Goal: Task Accomplishment & Management: Use online tool/utility

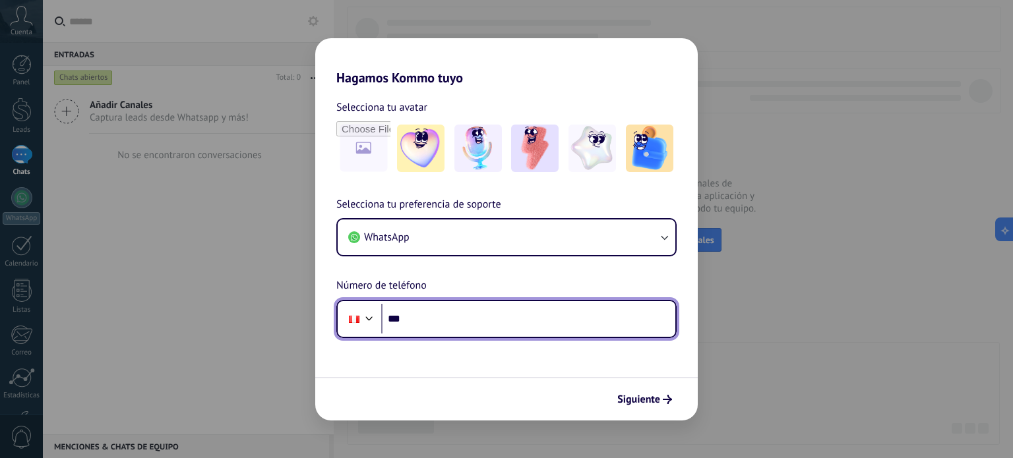
click at [440, 318] on input "***" at bounding box center [528, 319] width 294 height 30
type input "**********"
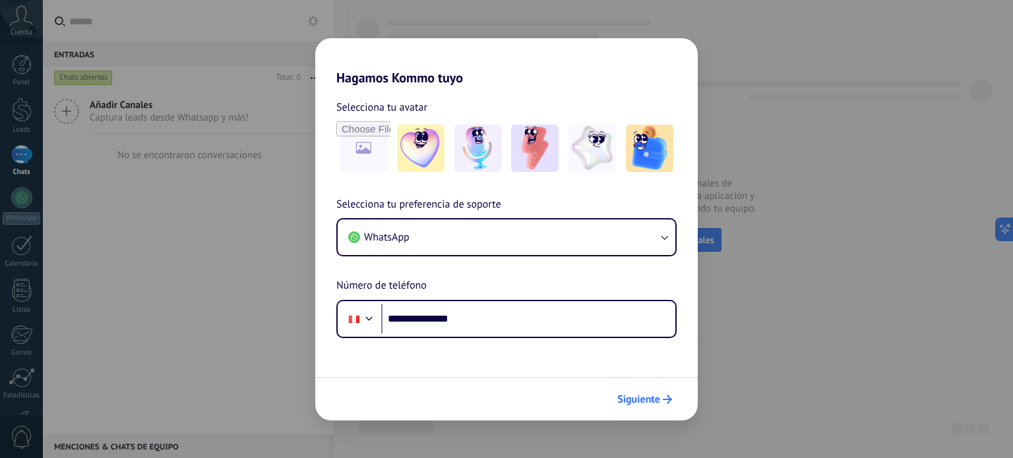
click at [643, 403] on span "Siguiente" at bounding box center [638, 399] width 43 height 9
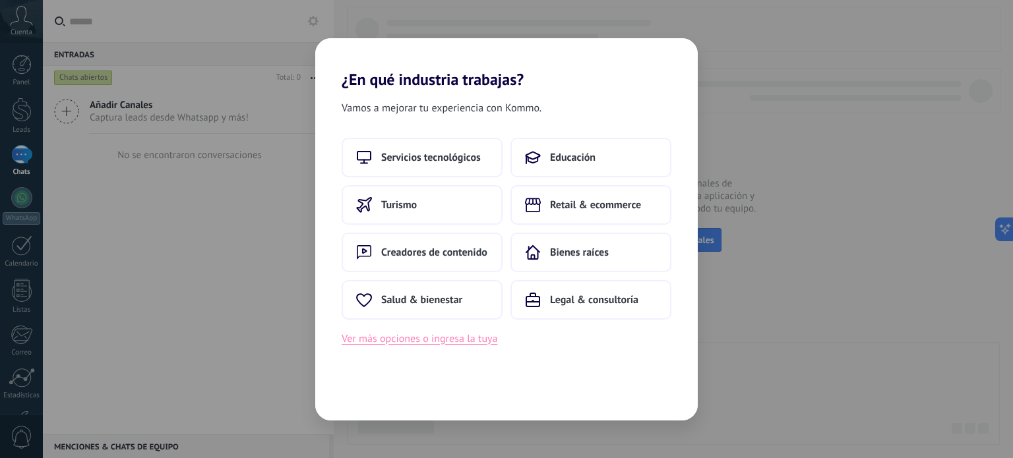
click at [464, 340] on button "Ver más opciones o ingresa la tuya" at bounding box center [419, 338] width 156 height 17
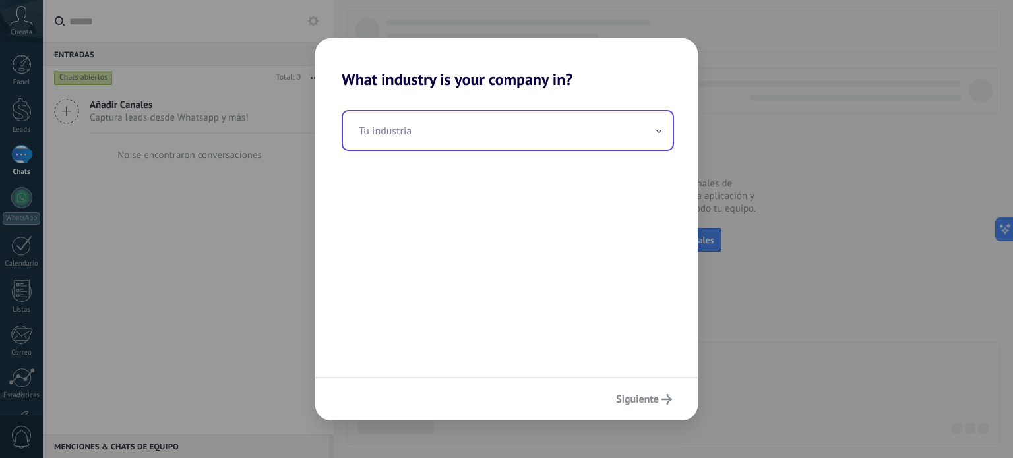
click at [469, 127] on input "text" at bounding box center [508, 130] width 330 height 38
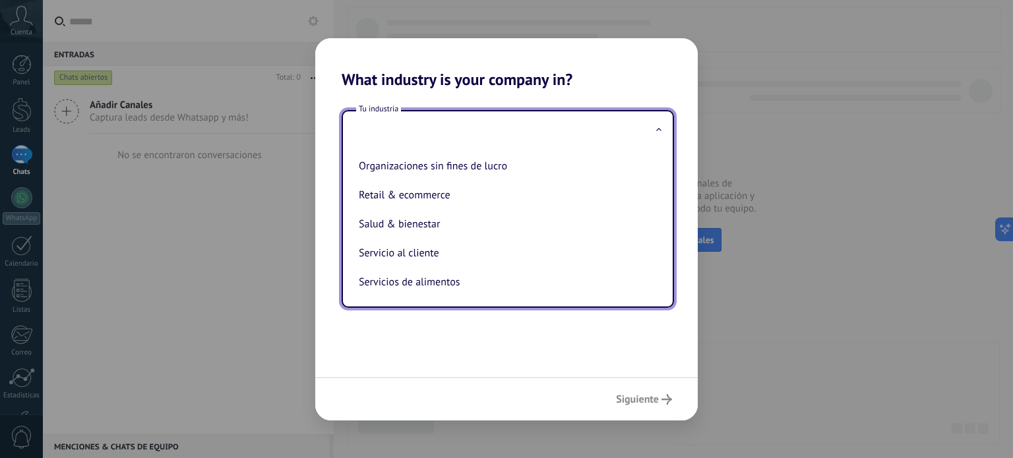
scroll to position [264, 0]
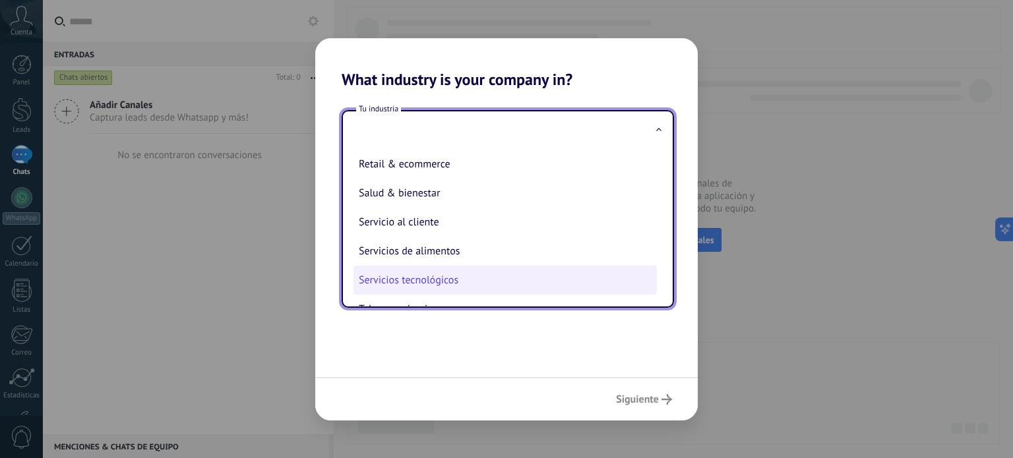
click at [438, 295] on li "Servicios tecnológicos" at bounding box center [504, 280] width 303 height 29
type input "**********"
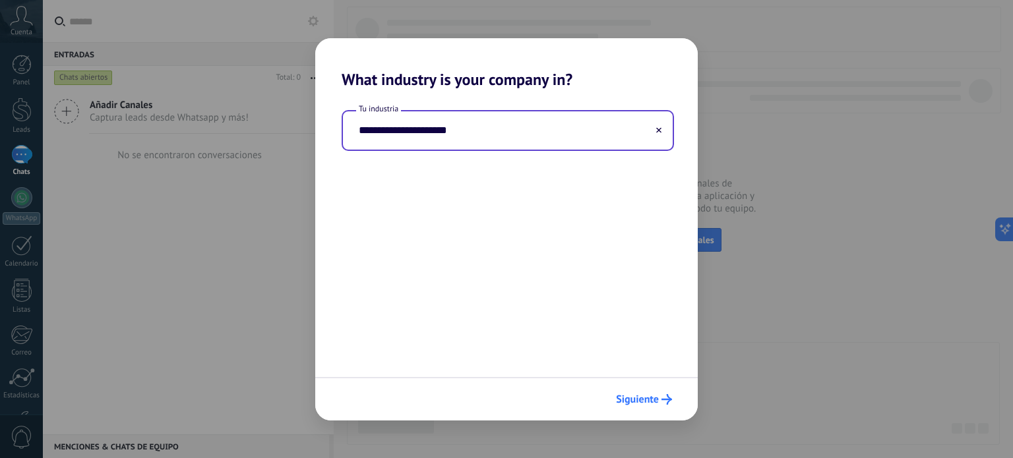
click at [642, 395] on span "Siguiente" at bounding box center [637, 399] width 43 height 9
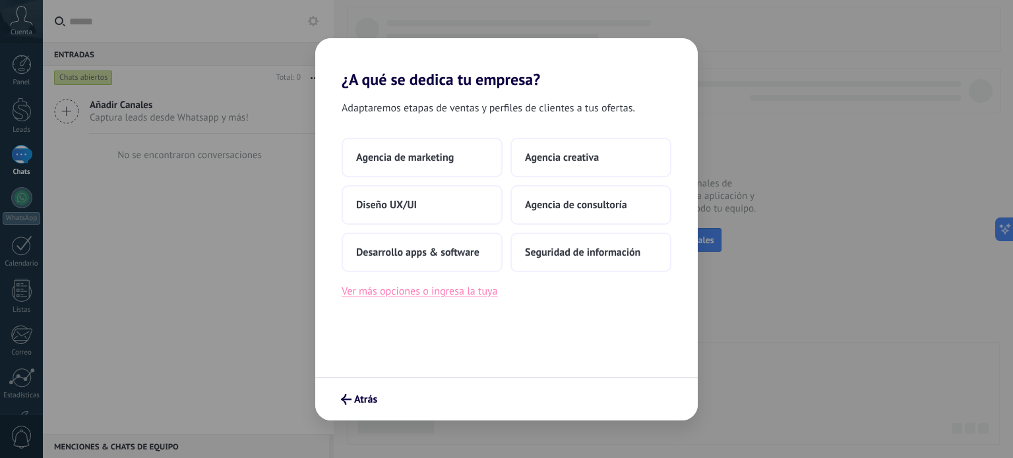
click at [454, 297] on button "Ver más opciones o ingresa la tuya" at bounding box center [419, 291] width 156 height 17
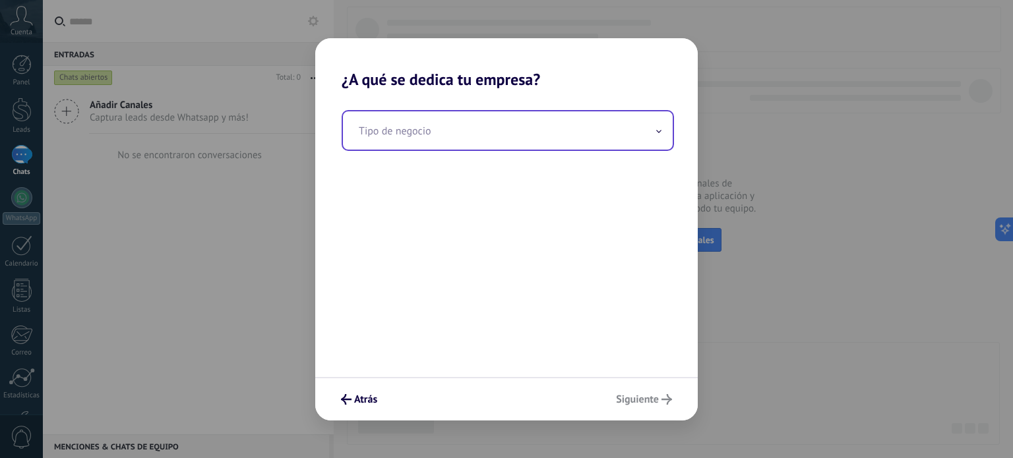
click at [461, 133] on input "text" at bounding box center [508, 130] width 330 height 38
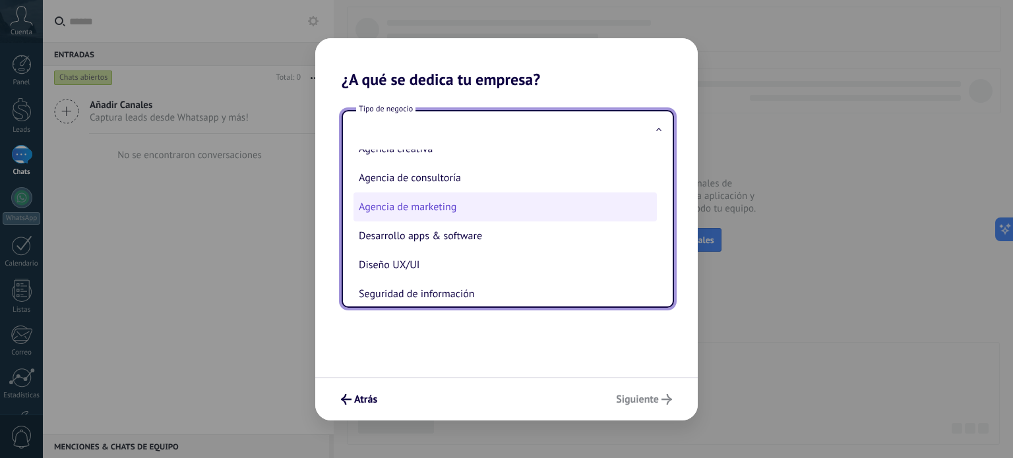
scroll to position [33, 0]
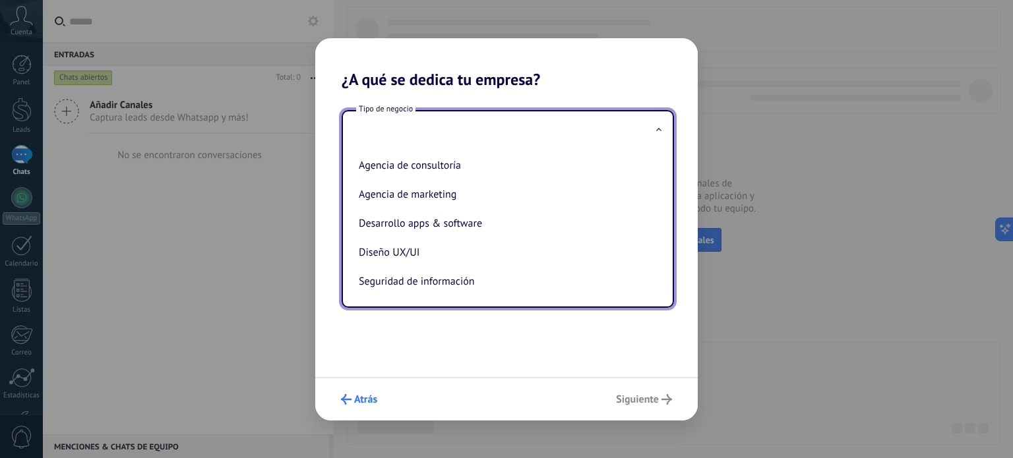
click at [364, 400] on span "Atrás" at bounding box center [365, 399] width 23 height 9
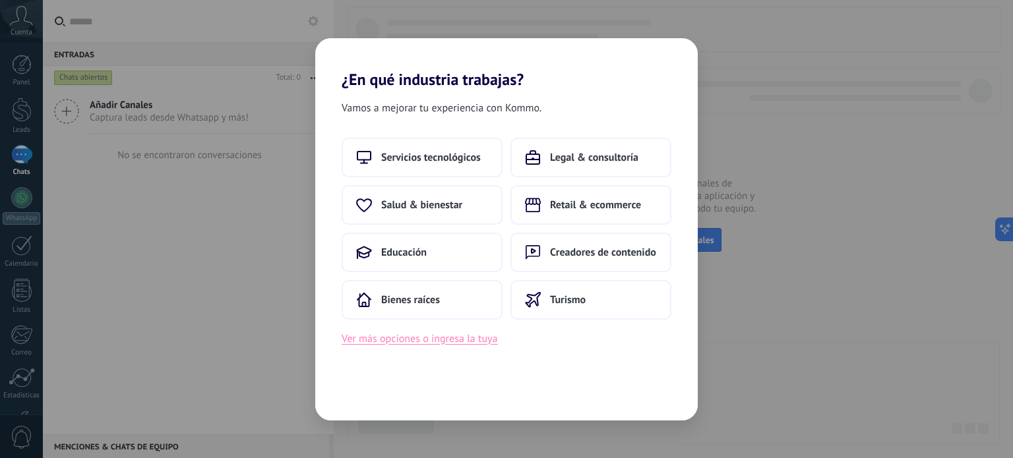
click at [435, 338] on button "Ver más opciones o ingresa la tuya" at bounding box center [419, 338] width 156 height 17
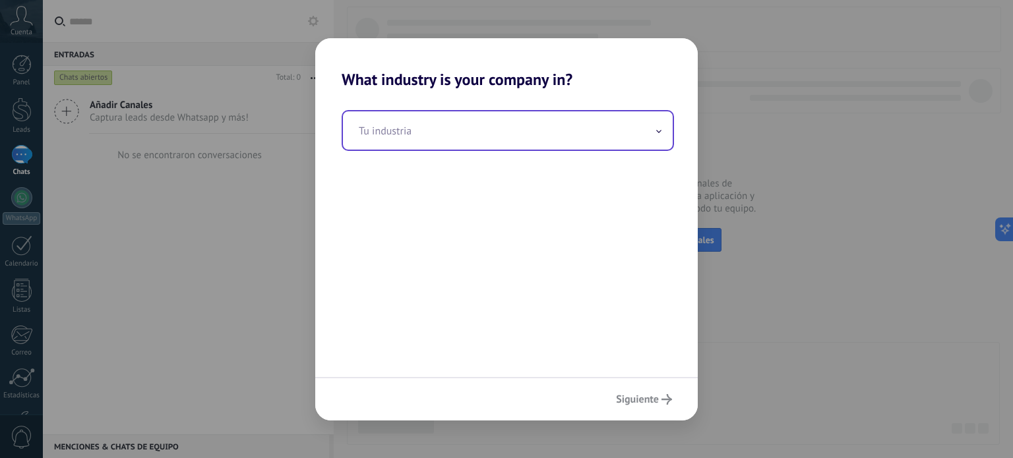
click at [541, 130] on input "text" at bounding box center [508, 130] width 330 height 38
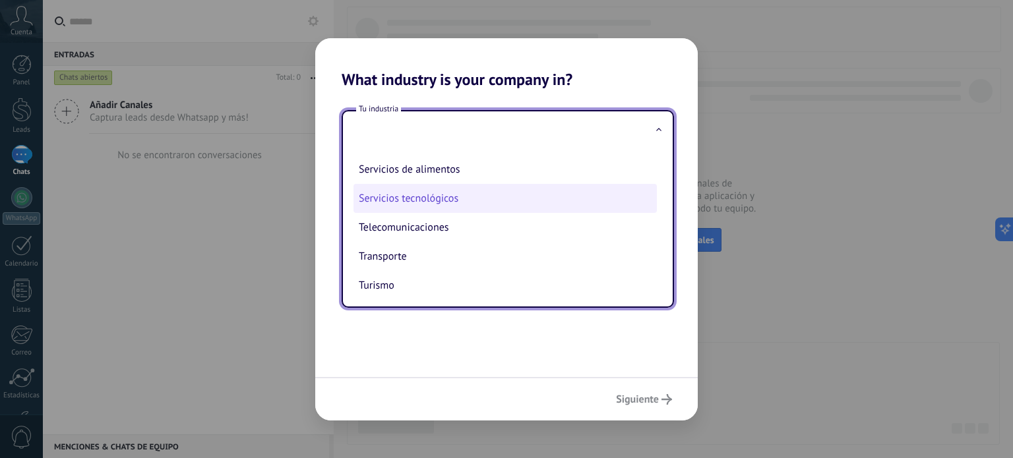
scroll to position [358, 0]
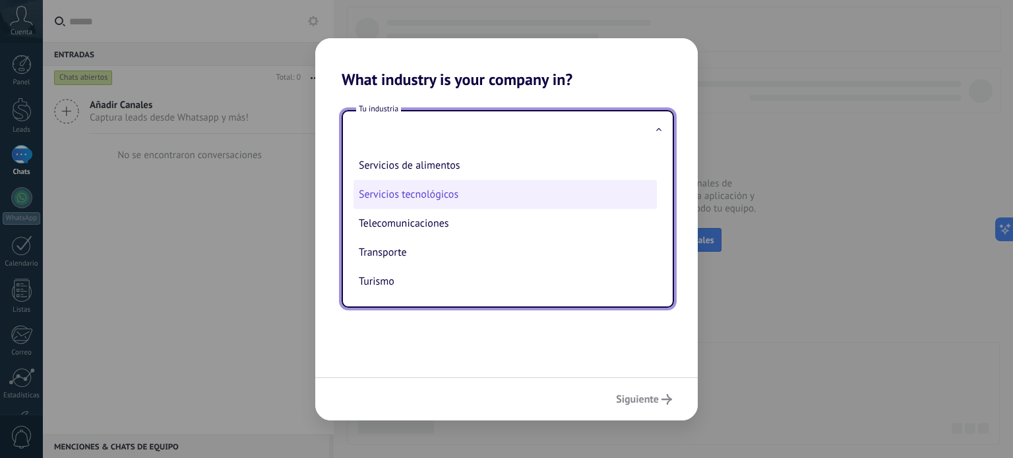
click at [488, 192] on li "Servicios tecnológicos" at bounding box center [504, 194] width 303 height 29
type input "**********"
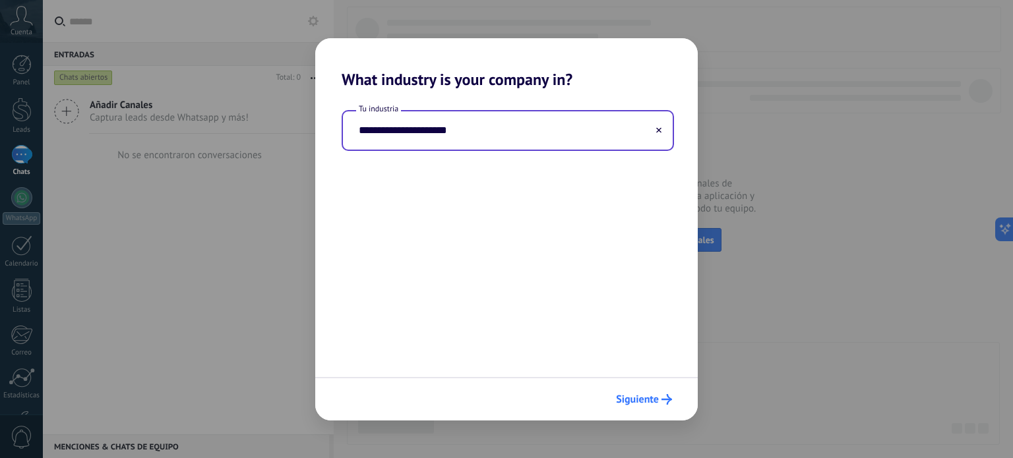
click at [637, 395] on span "Siguiente" at bounding box center [637, 399] width 43 height 9
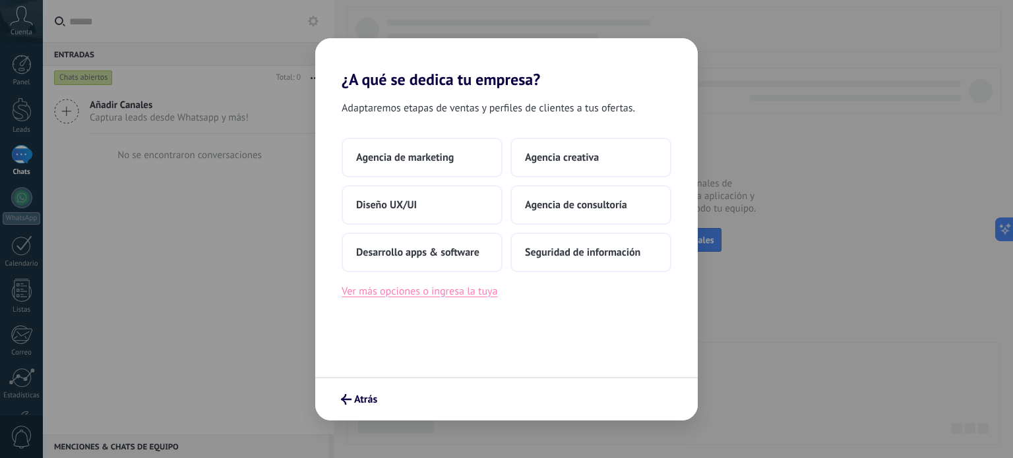
click at [461, 292] on button "Ver más opciones o ingresa la tuya" at bounding box center [419, 291] width 156 height 17
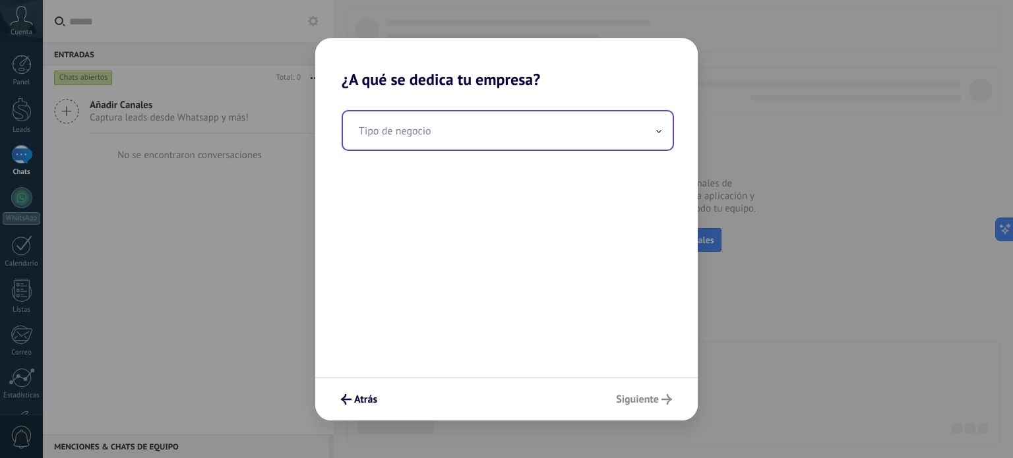
click at [422, 119] on input "text" at bounding box center [508, 130] width 330 height 38
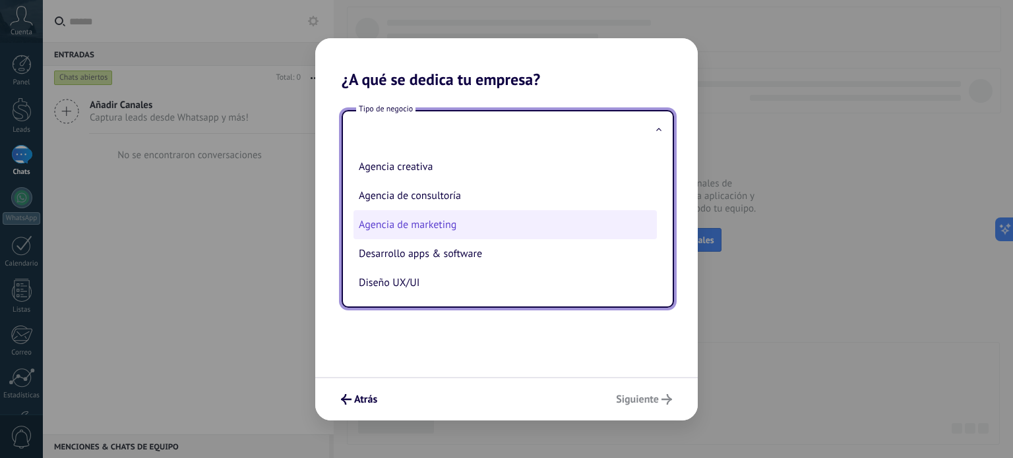
scroll to position [33, 0]
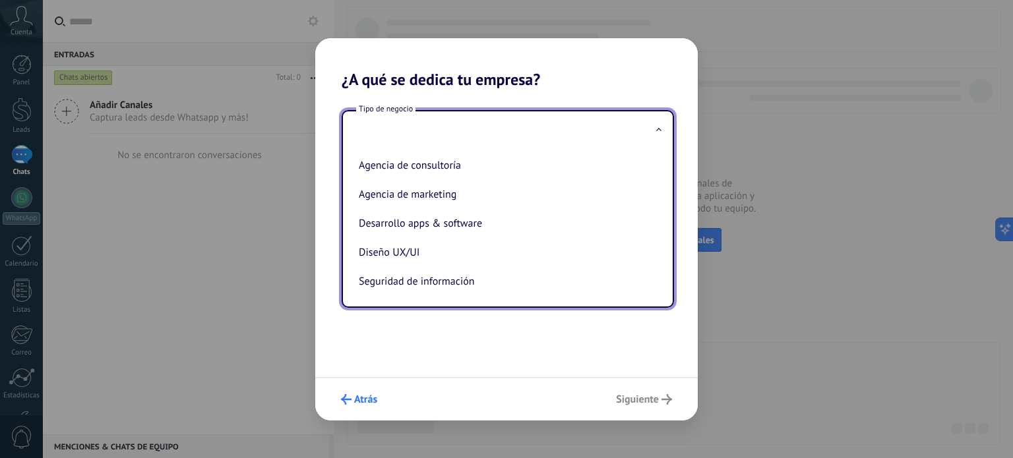
click at [373, 401] on span "Atrás" at bounding box center [365, 399] width 23 height 9
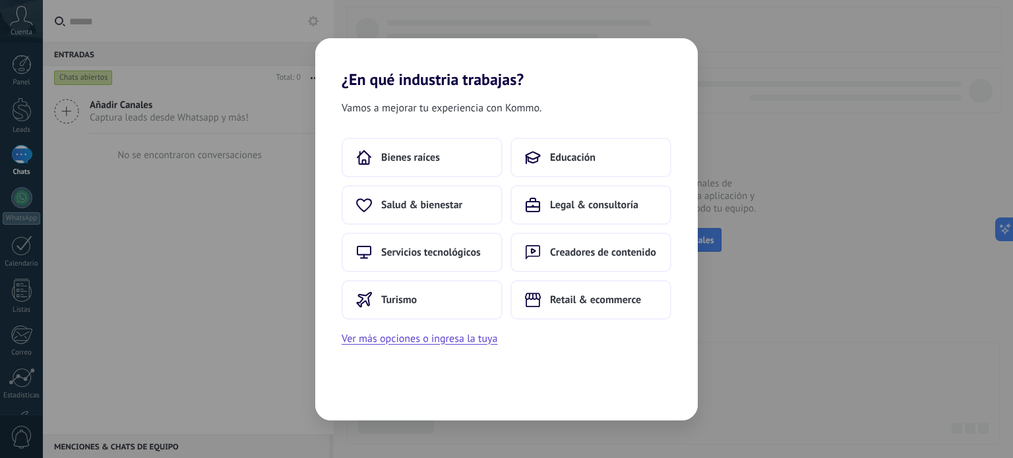
click at [372, 402] on div "Vamos a mejorar tu experiencia con Kommo. Bienes raíces Educación Salud & biene…" at bounding box center [506, 255] width 382 height 332
click at [788, 156] on div "¿En qué industria trabajas? Vamos a mejorar tu experiencia con Kommo. Bienes ra…" at bounding box center [506, 229] width 1013 height 458
click at [417, 336] on button "Ver más opciones o ingresa la tuya" at bounding box center [419, 338] width 156 height 17
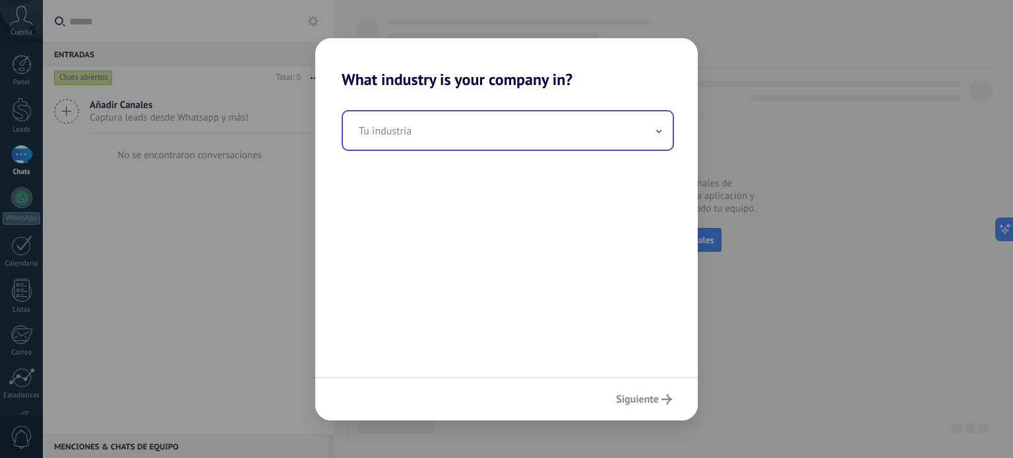
click at [469, 115] on input "text" at bounding box center [508, 130] width 330 height 38
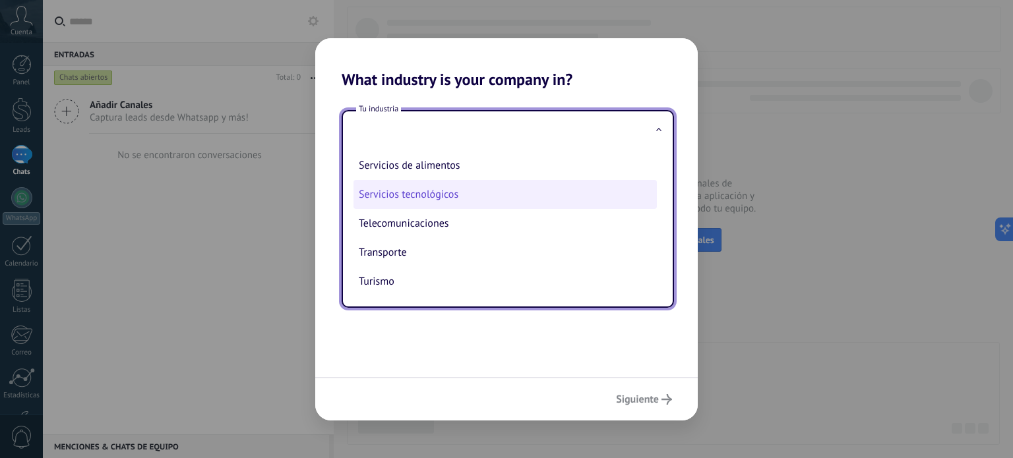
scroll to position [292, 0]
click at [485, 200] on li "Servicio al cliente" at bounding box center [504, 193] width 303 height 29
type input "**********"
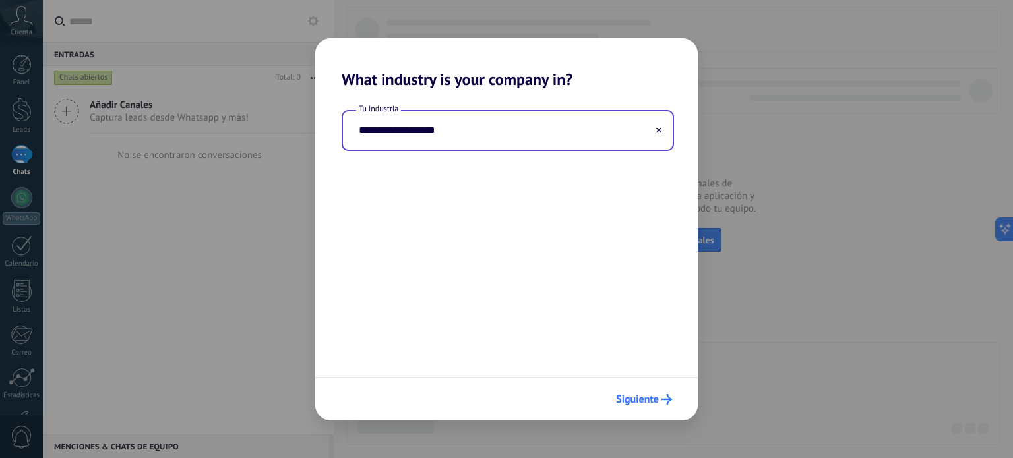
click at [628, 398] on span "Siguiente" at bounding box center [637, 399] width 43 height 9
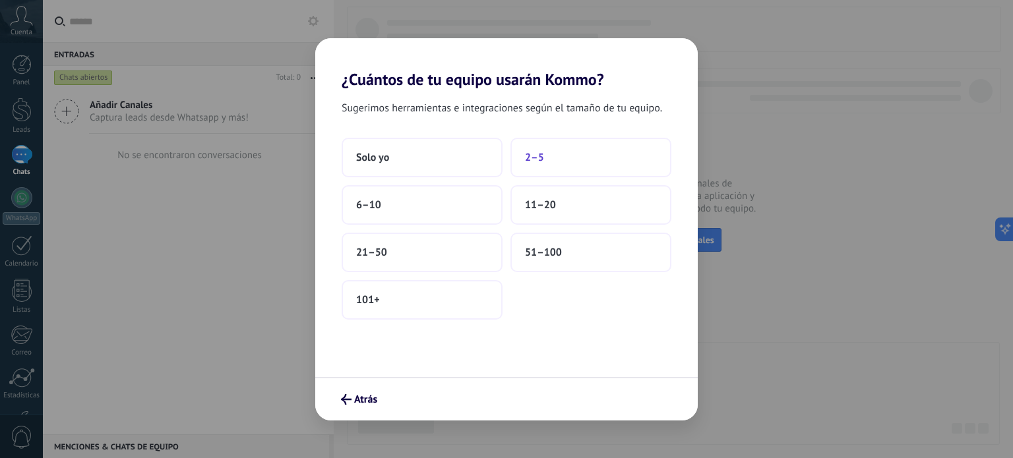
click at [554, 159] on button "2–5" at bounding box center [590, 158] width 161 height 40
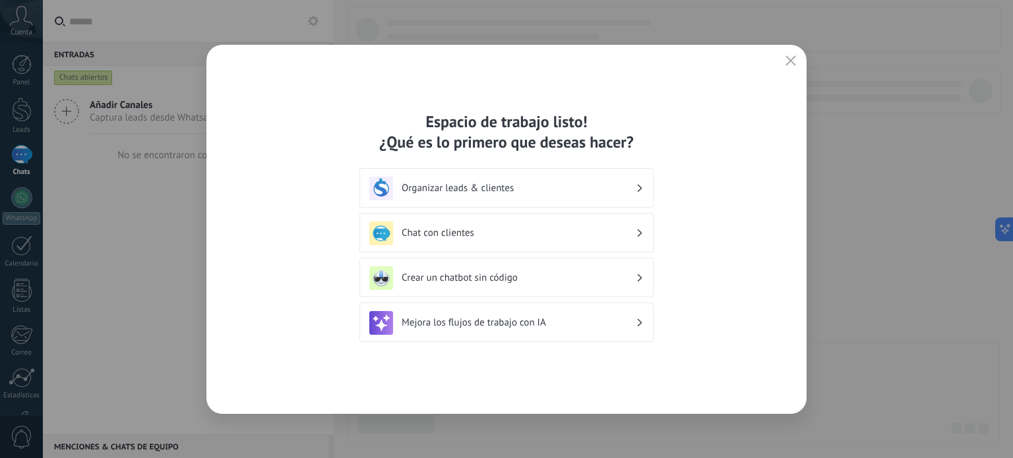
click at [545, 186] on h3 "Organizar leads & clientes" at bounding box center [518, 188] width 234 height 13
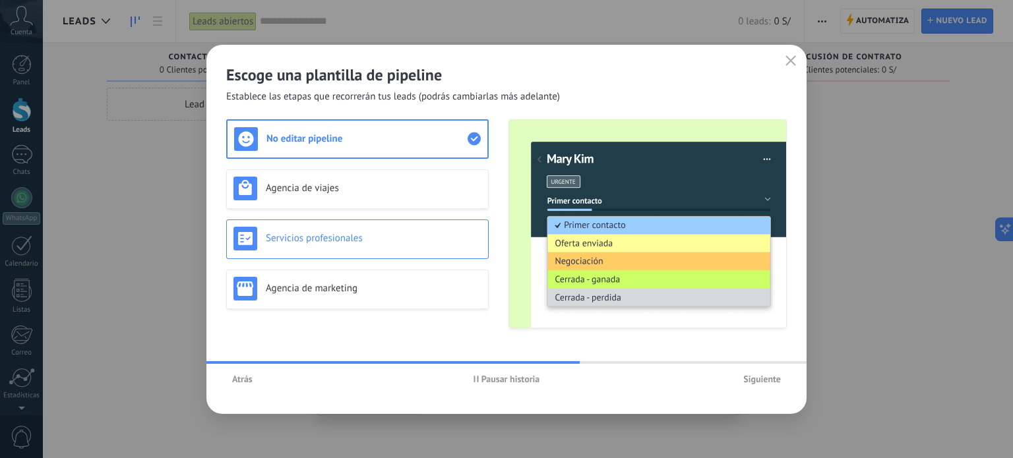
click at [335, 239] on h3 "Servicios profesionales" at bounding box center [374, 238] width 216 height 13
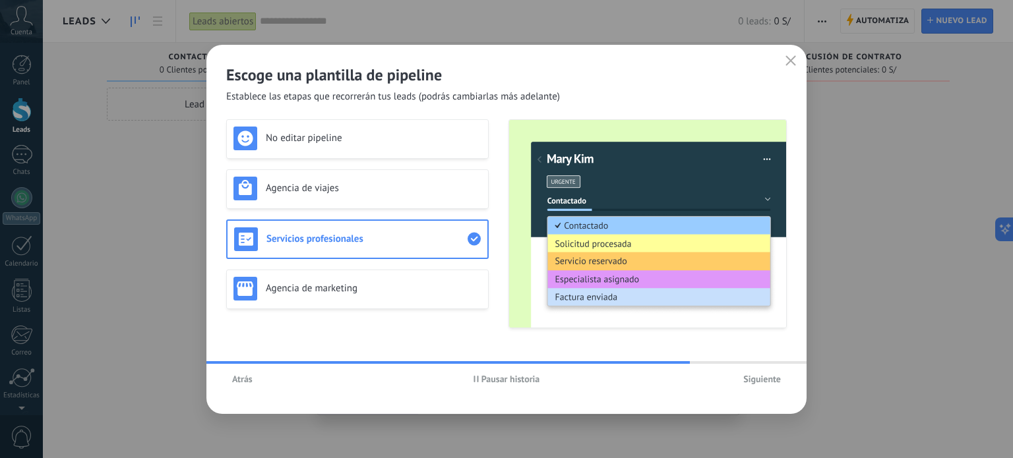
click at [239, 387] on button "Atrás" at bounding box center [242, 379] width 32 height 20
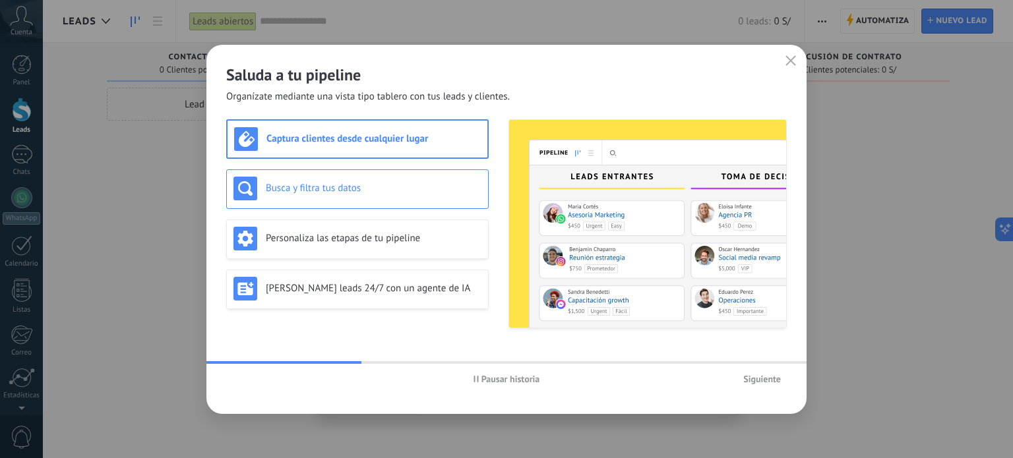
click at [295, 190] on h3 "Busca y filtra tus datos" at bounding box center [374, 188] width 216 height 13
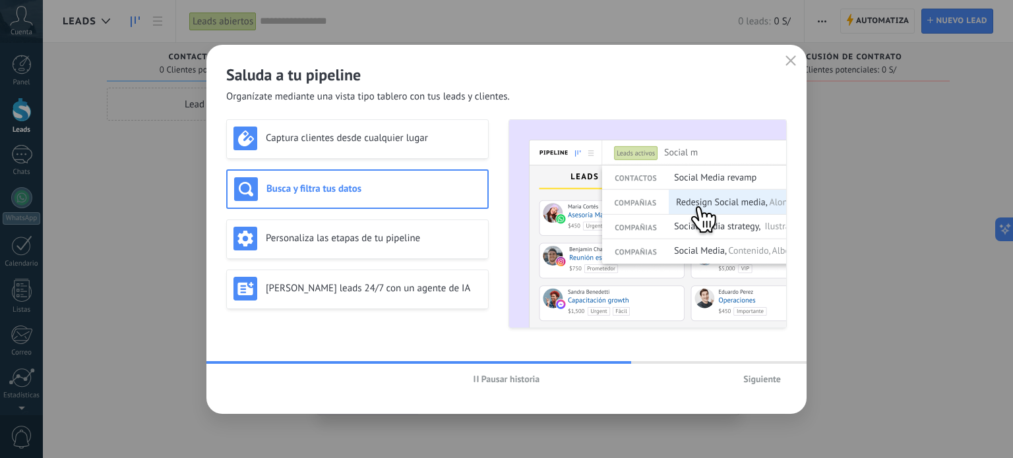
click at [757, 383] on span "Siguiente" at bounding box center [762, 378] width 38 height 9
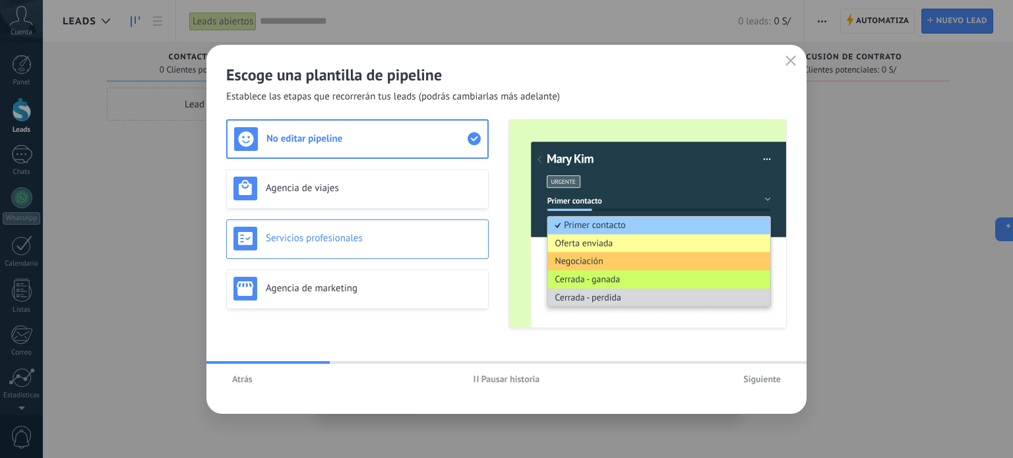
click at [357, 231] on div "Servicios profesionales" at bounding box center [357, 239] width 248 height 24
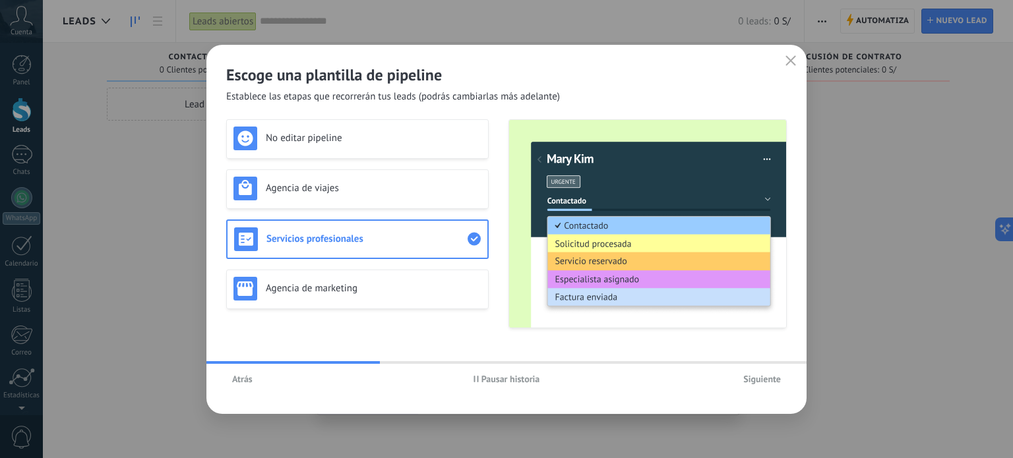
click at [755, 380] on span "Siguiente" at bounding box center [762, 378] width 38 height 9
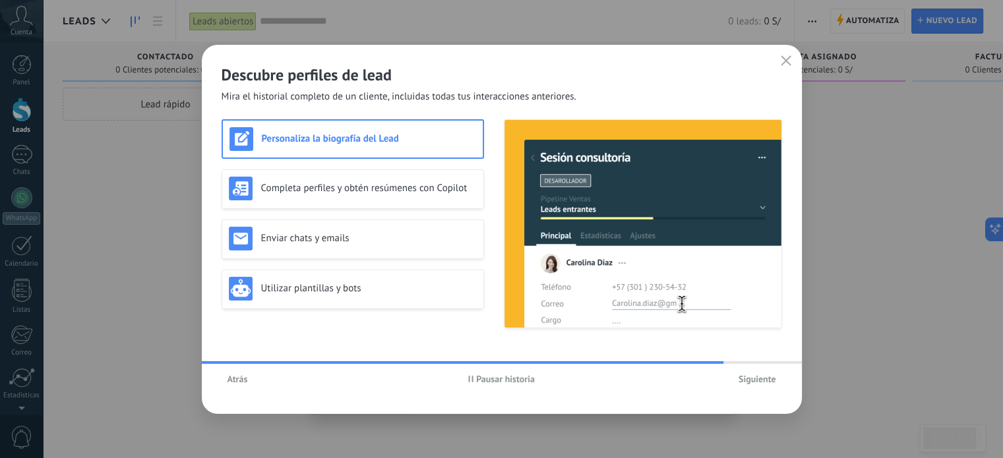
click at [752, 381] on span "Siguiente" at bounding box center [757, 378] width 38 height 9
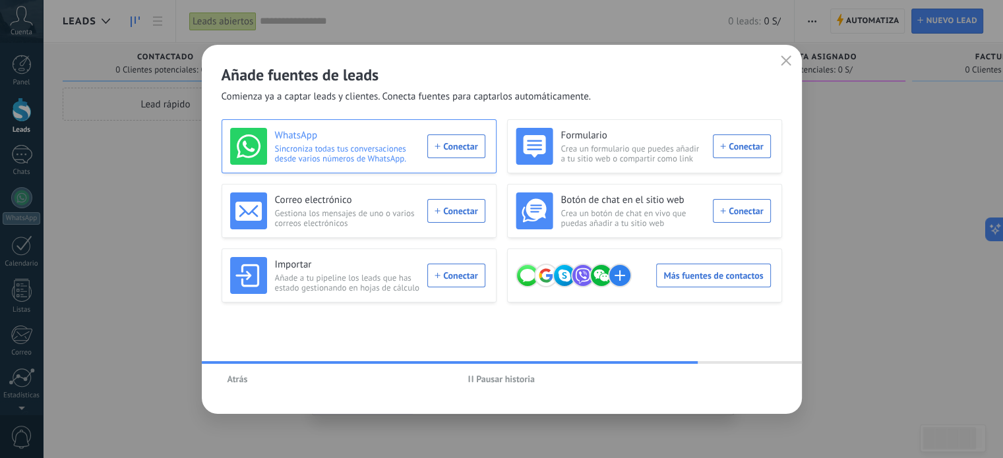
click at [456, 146] on div "WhatsApp Sincroniza todas tus conversaciones desde varios números de WhatsApp. …" at bounding box center [357, 146] width 255 height 37
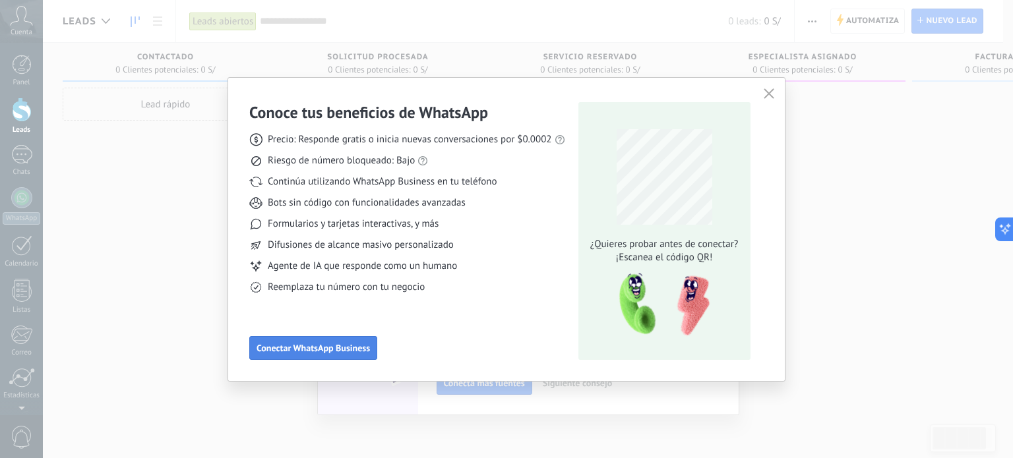
click at [332, 343] on span "Conectar WhatsApp Business" at bounding box center [312, 347] width 113 height 9
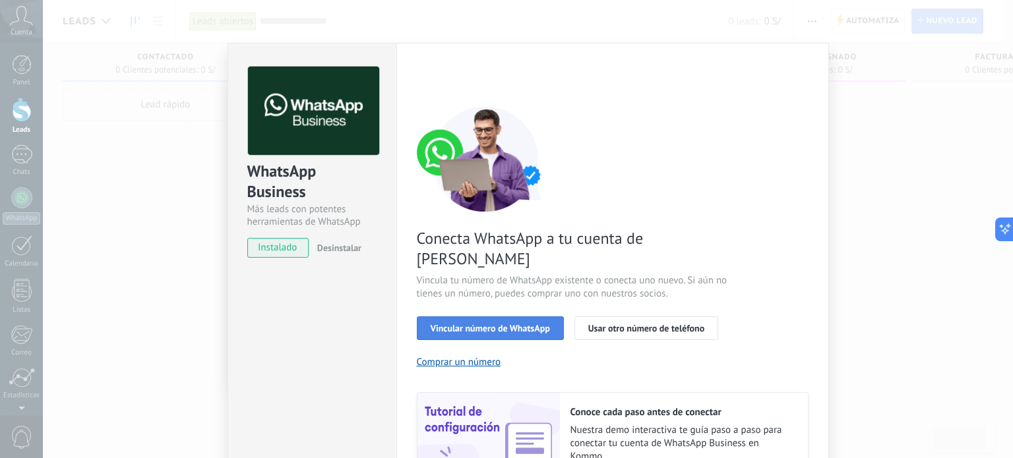
click at [519, 324] on span "Vincular número de WhatsApp" at bounding box center [489, 328] width 119 height 9
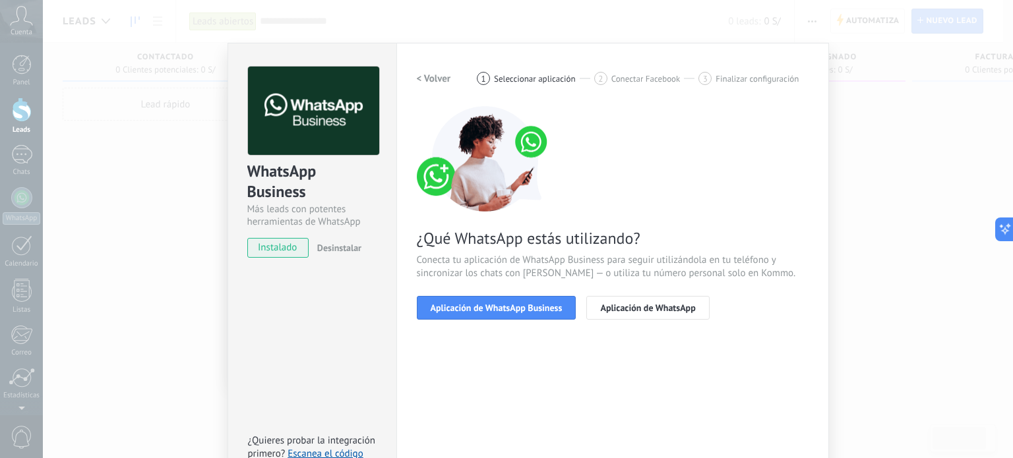
click at [519, 305] on span "Aplicación de WhatsApp Business" at bounding box center [496, 307] width 132 height 9
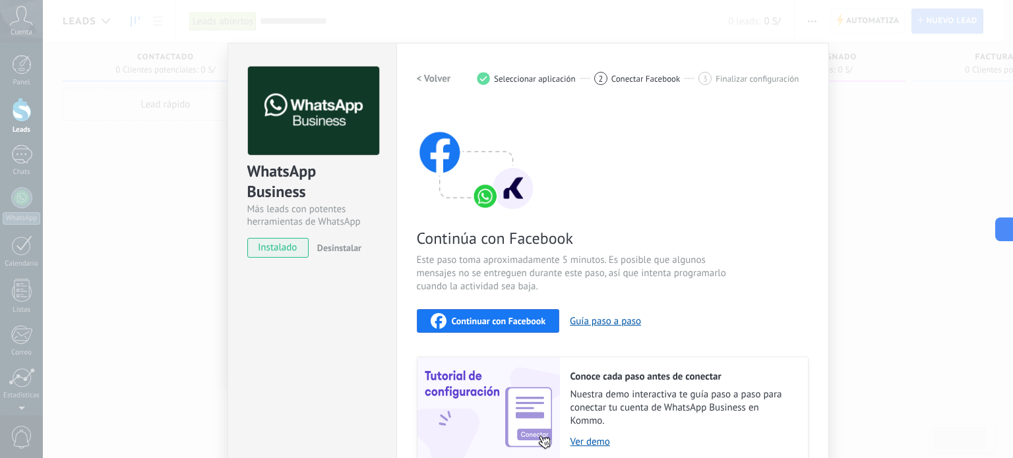
click at [281, 252] on span "instalado" at bounding box center [278, 248] width 60 height 20
click at [272, 243] on span "instalado" at bounding box center [278, 248] width 60 height 20
click at [294, 97] on img at bounding box center [313, 111] width 131 height 89
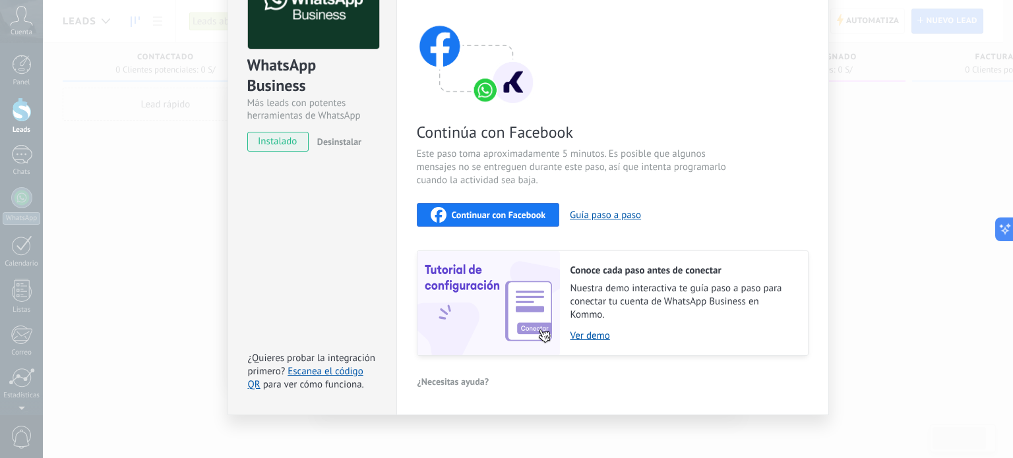
scroll to position [111, 0]
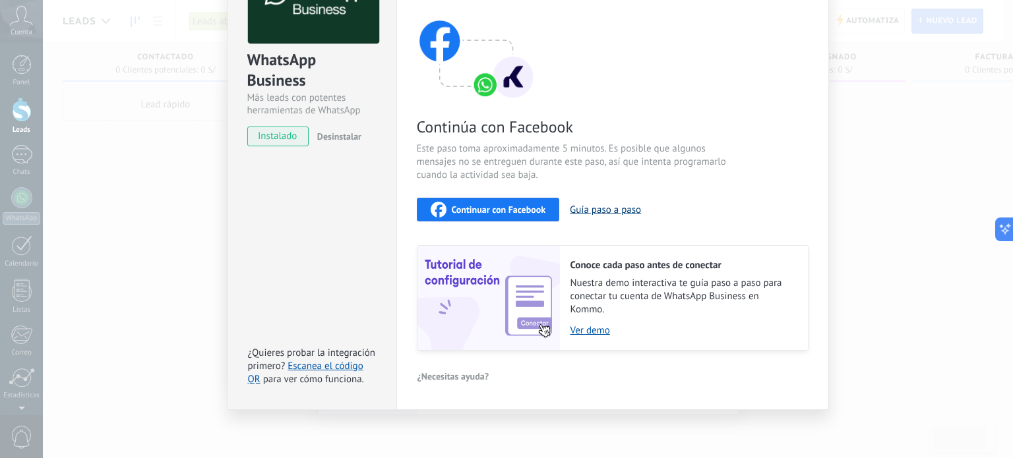
click at [607, 210] on button "Guía paso a paso" at bounding box center [605, 210] width 71 height 13
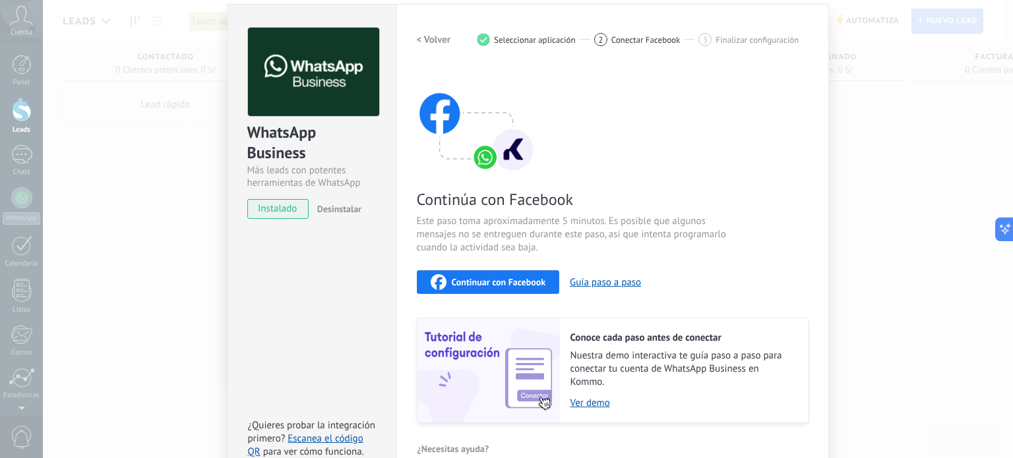
scroll to position [0, 0]
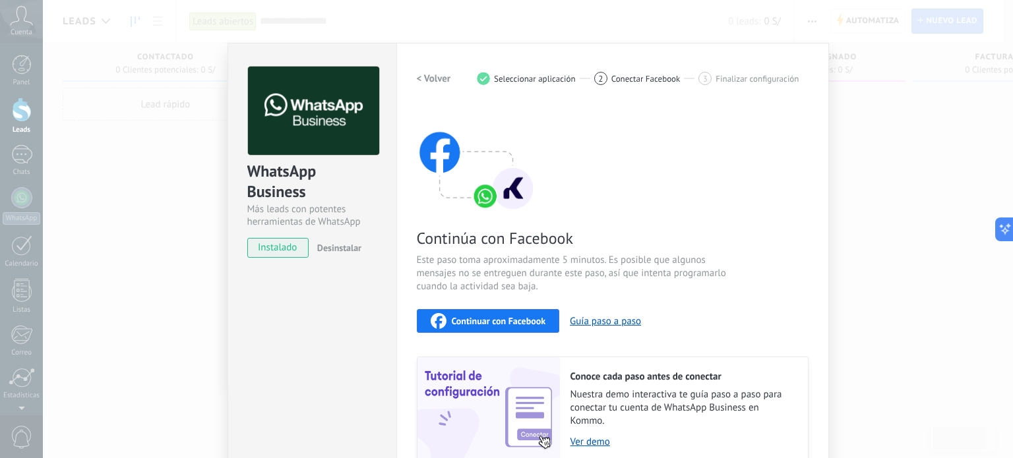
click at [883, 136] on div "WhatsApp Business Más leads con potentes herramientas de WhatsApp instalado Des…" at bounding box center [528, 229] width 970 height 458
